Goal: Task Accomplishment & Management: Manage account settings

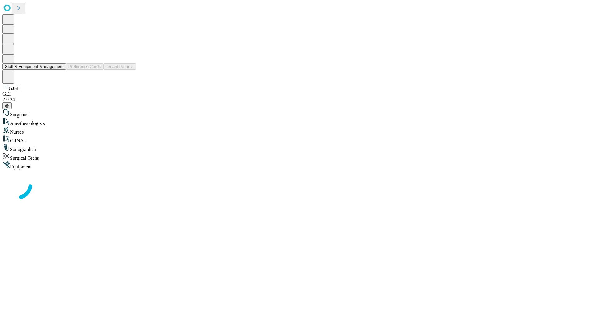
click at [59, 70] on button "Staff & Equipment Management" at bounding box center [34, 66] width 64 height 7
